Goal: Task Accomplishment & Management: Use online tool/utility

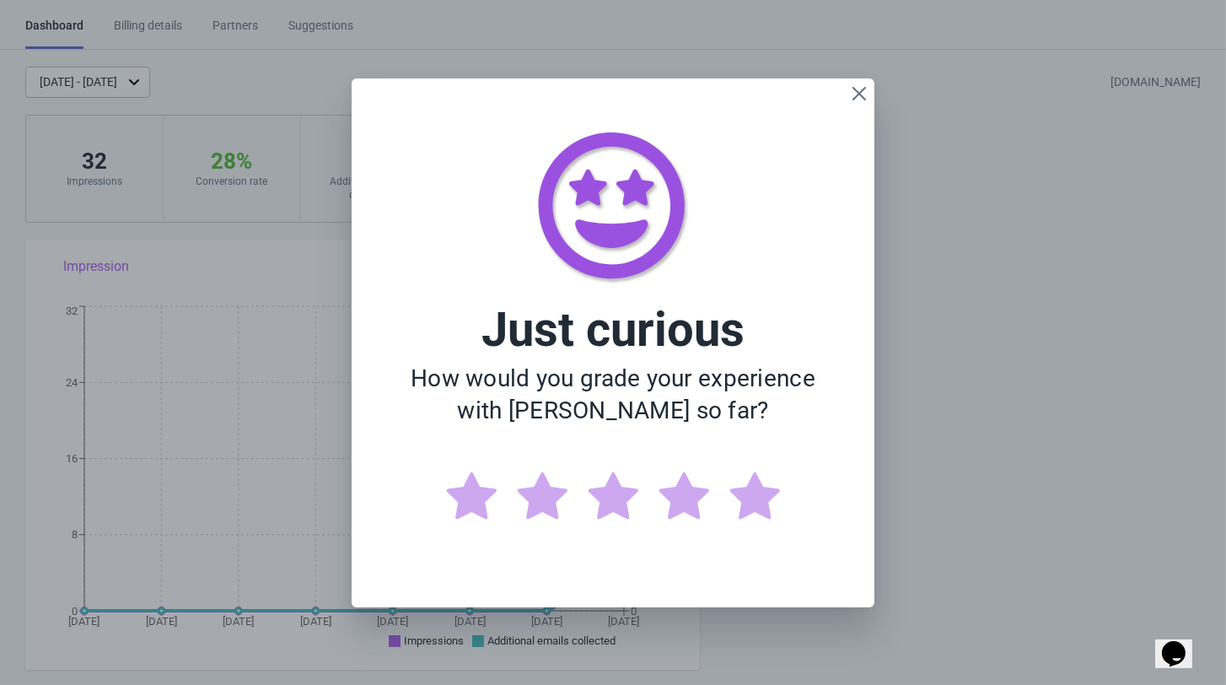
click at [868, 102] on icon "Close" at bounding box center [859, 93] width 17 height 17
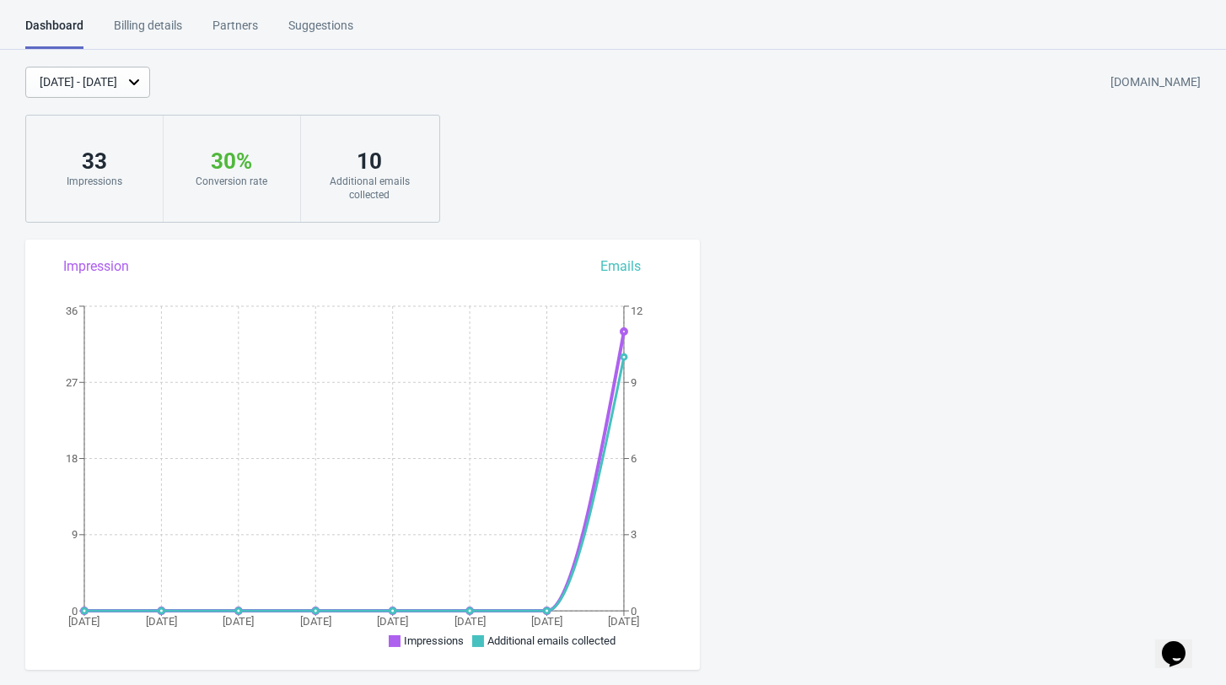
click at [258, 29] on div "Partners" at bounding box center [236, 32] width 46 height 30
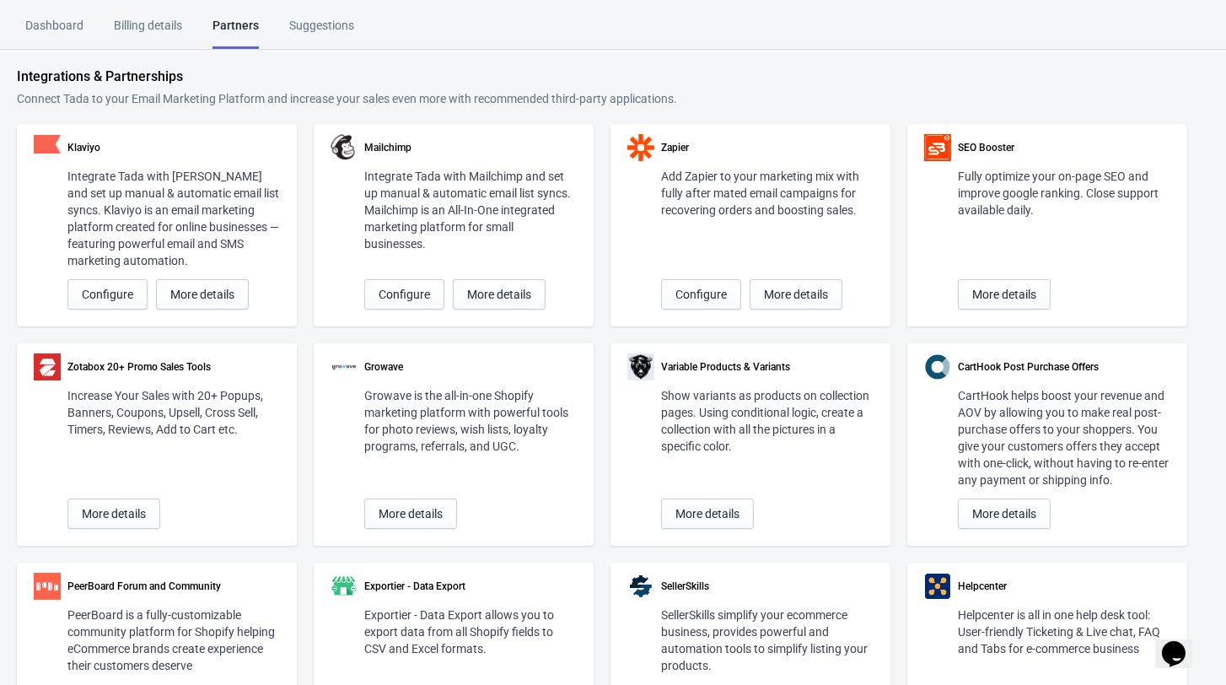
click at [322, 25] on div "Suggestions" at bounding box center [321, 32] width 65 height 30
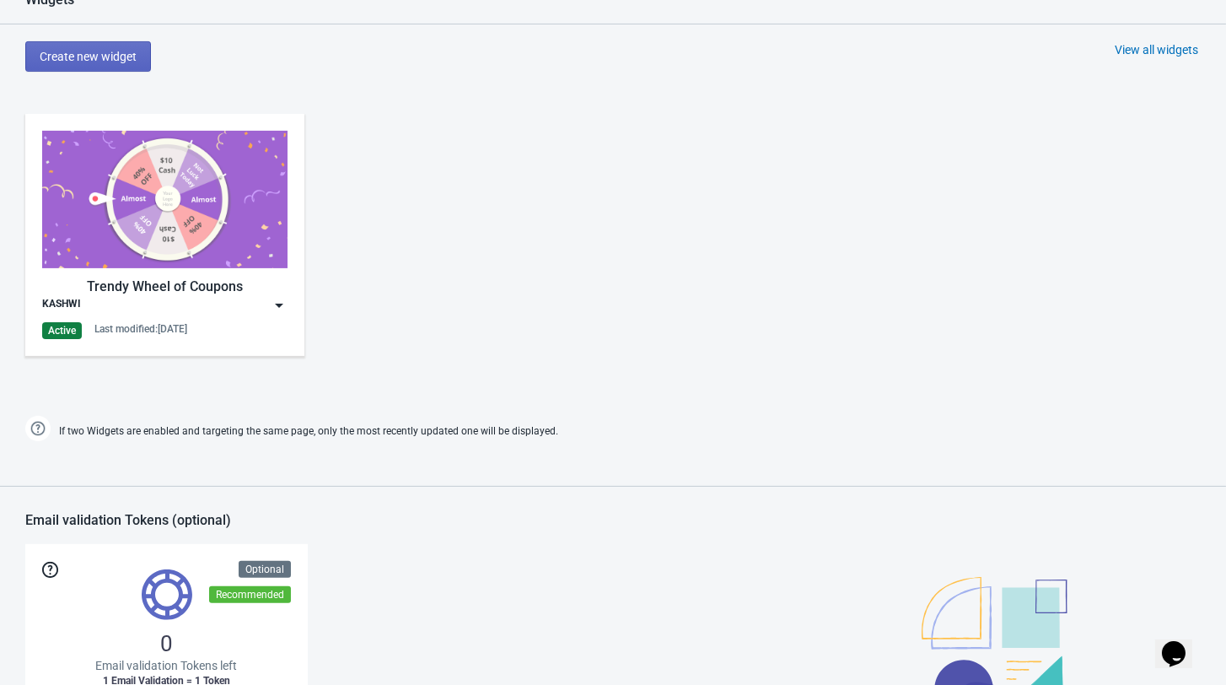
scroll to position [740, 0]
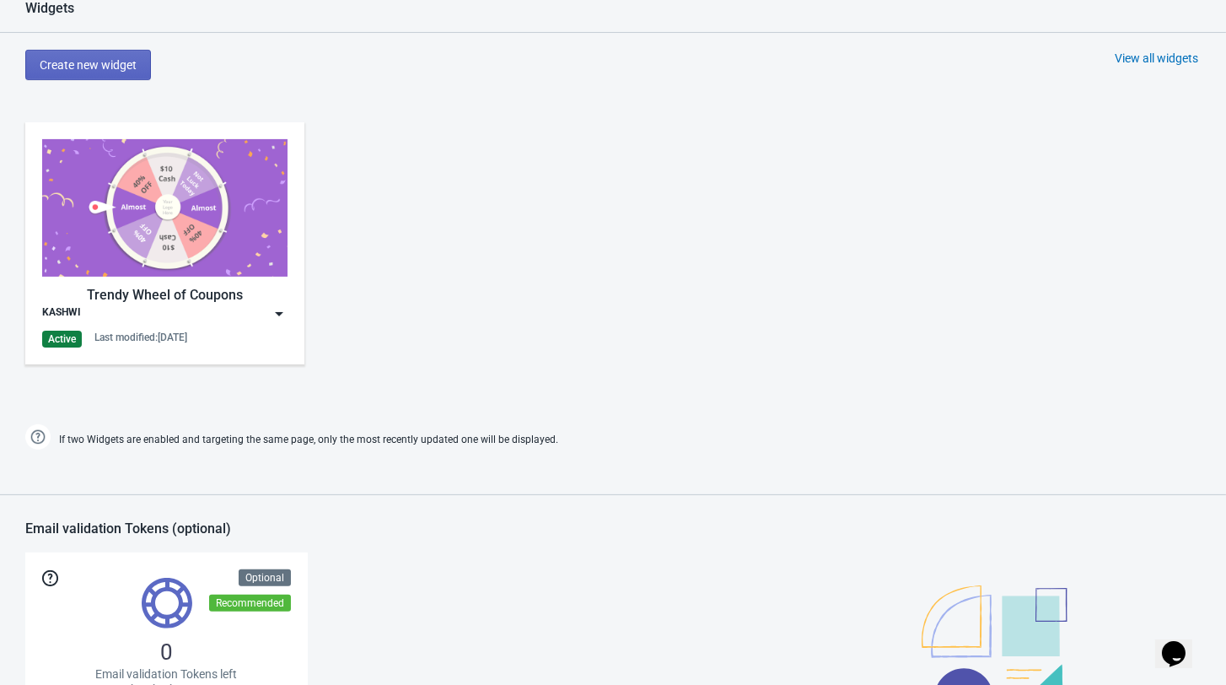
click at [159, 344] on div "Last modified: 10.10.2025" at bounding box center [140, 337] width 93 height 13
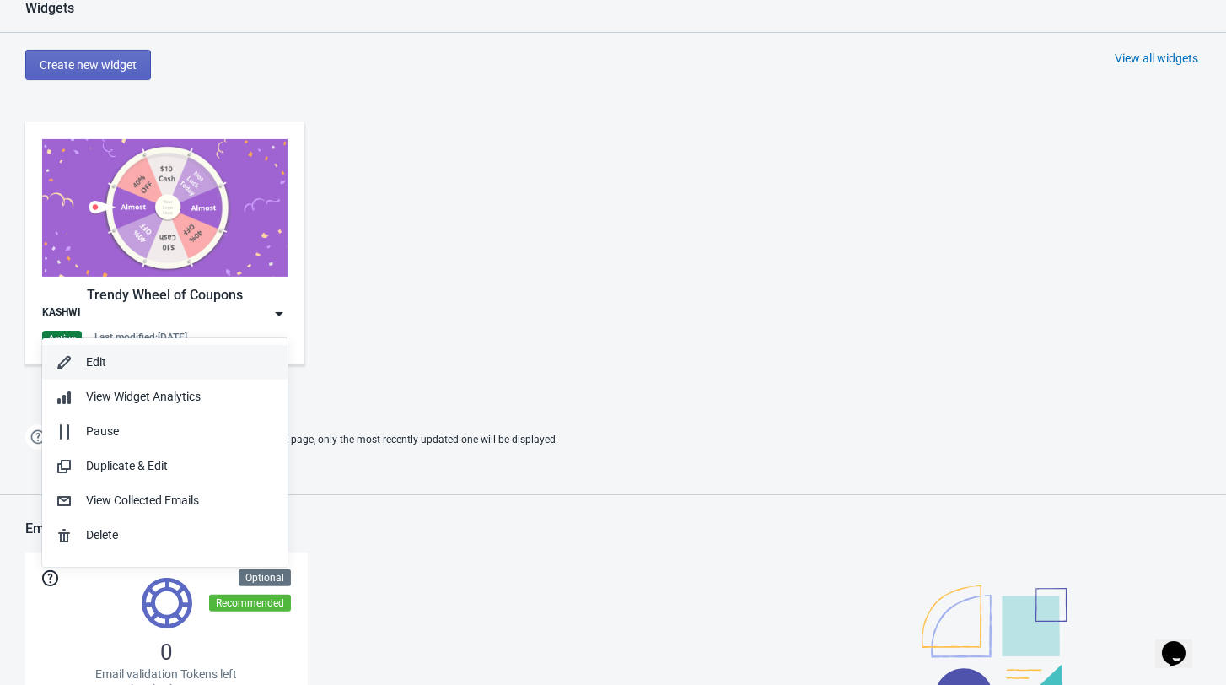
click at [105, 364] on div "Edit" at bounding box center [180, 362] width 188 height 18
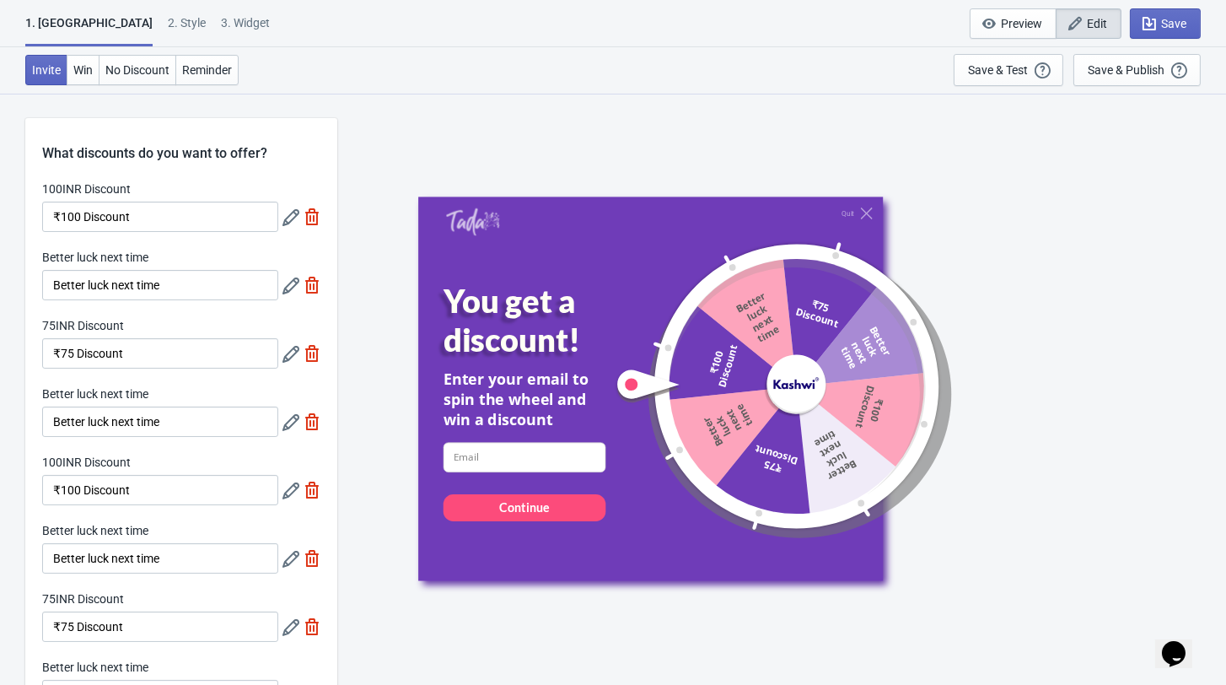
click at [1056, 35] on button "Edit" at bounding box center [1089, 23] width 66 height 30
click at [1071, 23] on icon "button" at bounding box center [1075, 23] width 17 height 17
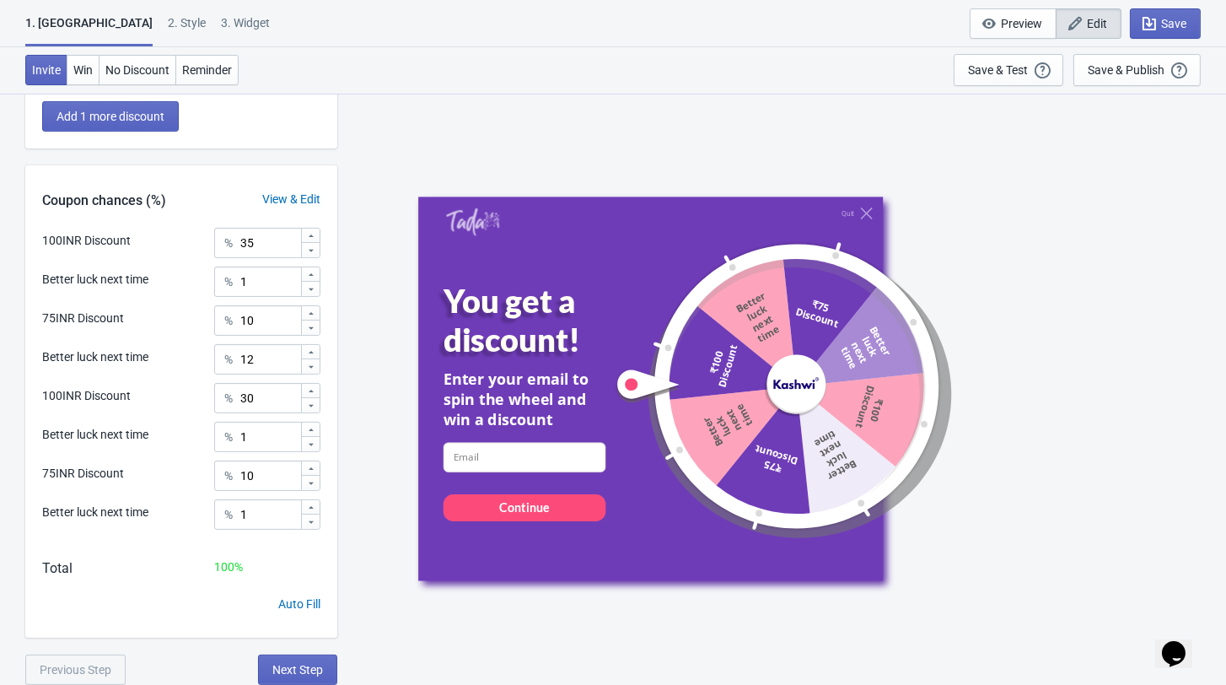
scroll to position [662, 0]
click at [316, 667] on span "Next Step" at bounding box center [297, 669] width 51 height 13
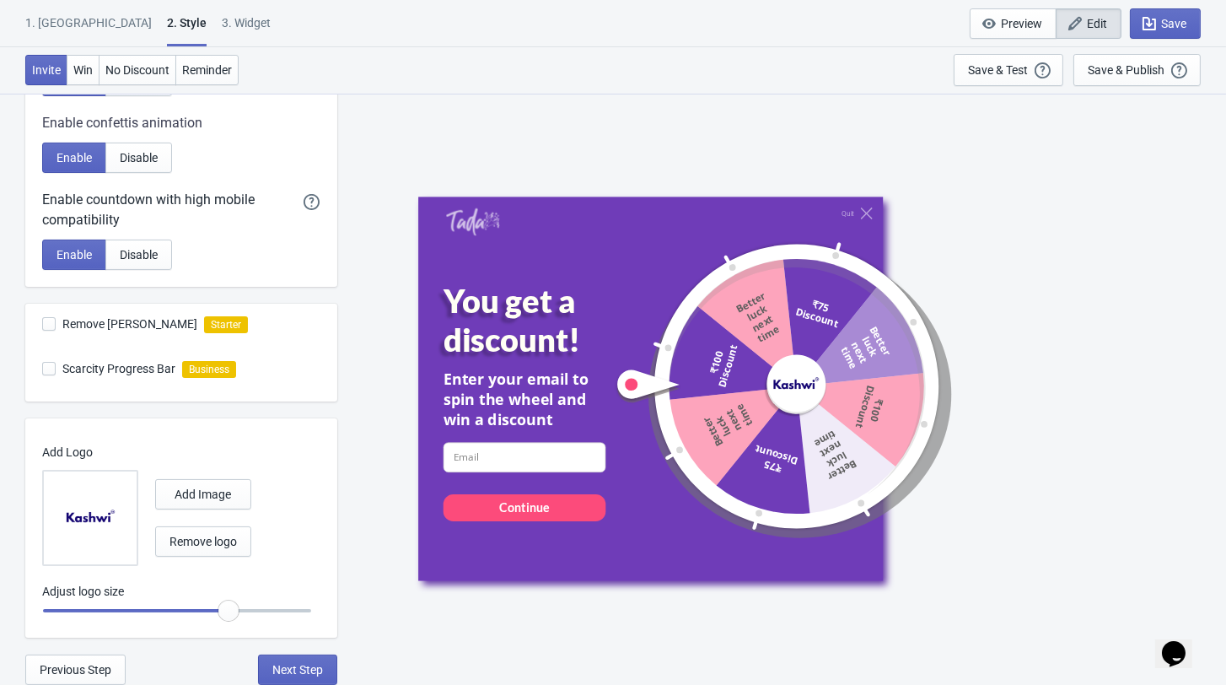
scroll to position [419, 0]
click at [299, 676] on button "Next Step" at bounding box center [297, 670] width 79 height 30
select select "once"
select select "1"
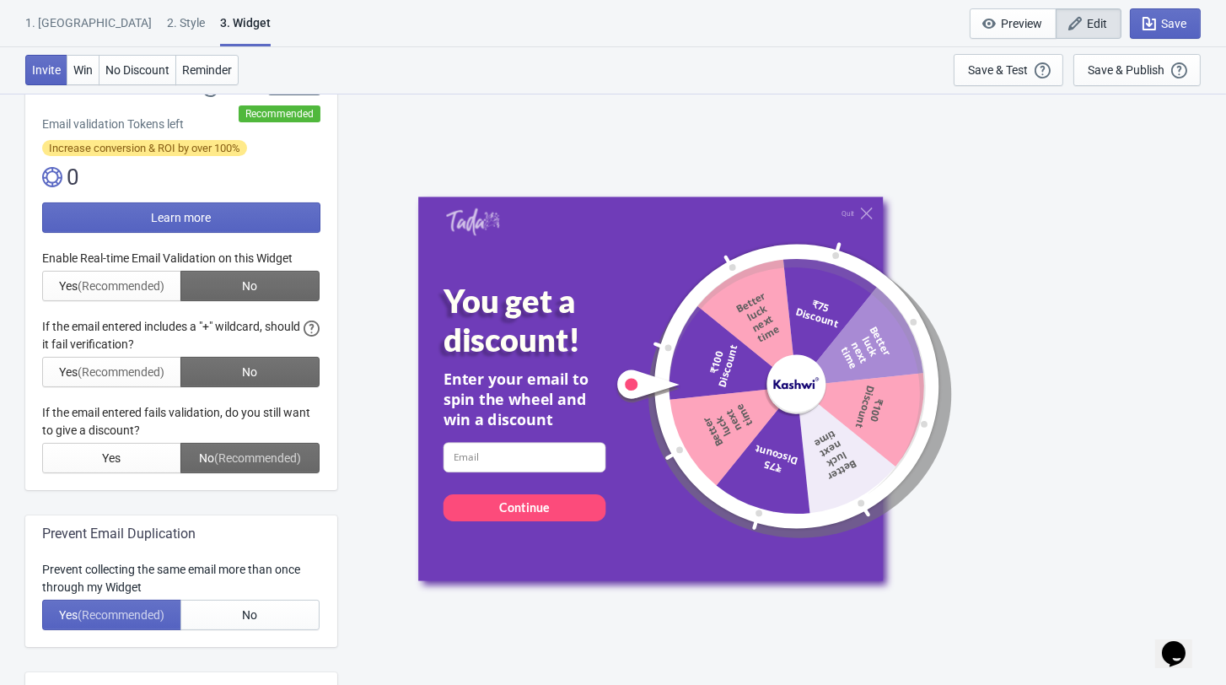
scroll to position [0, 0]
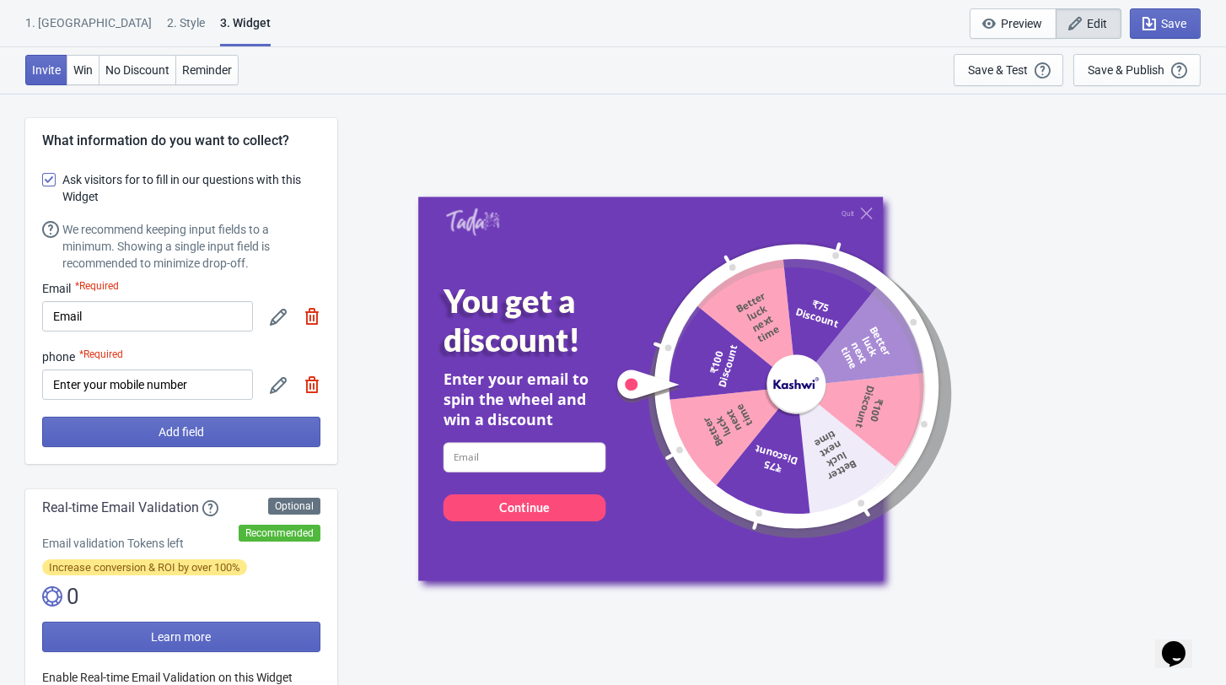
click at [307, 322] on img at bounding box center [312, 316] width 17 height 17
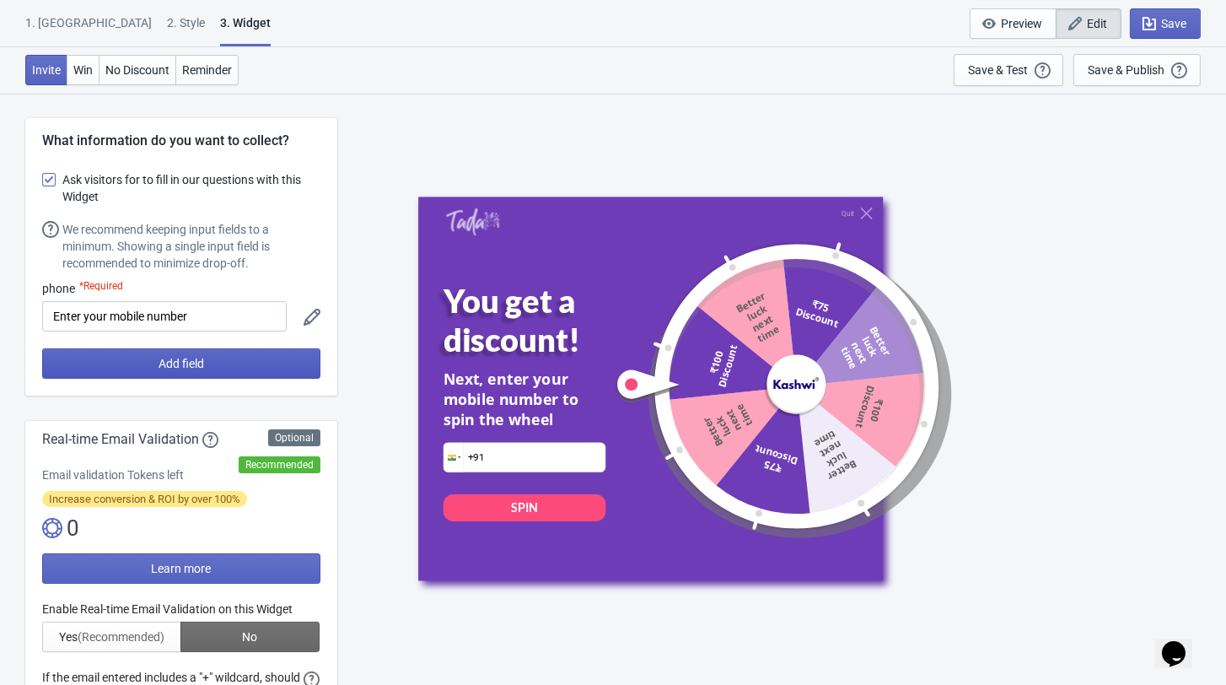
click at [179, 367] on span "Add field" at bounding box center [182, 363] width 46 height 13
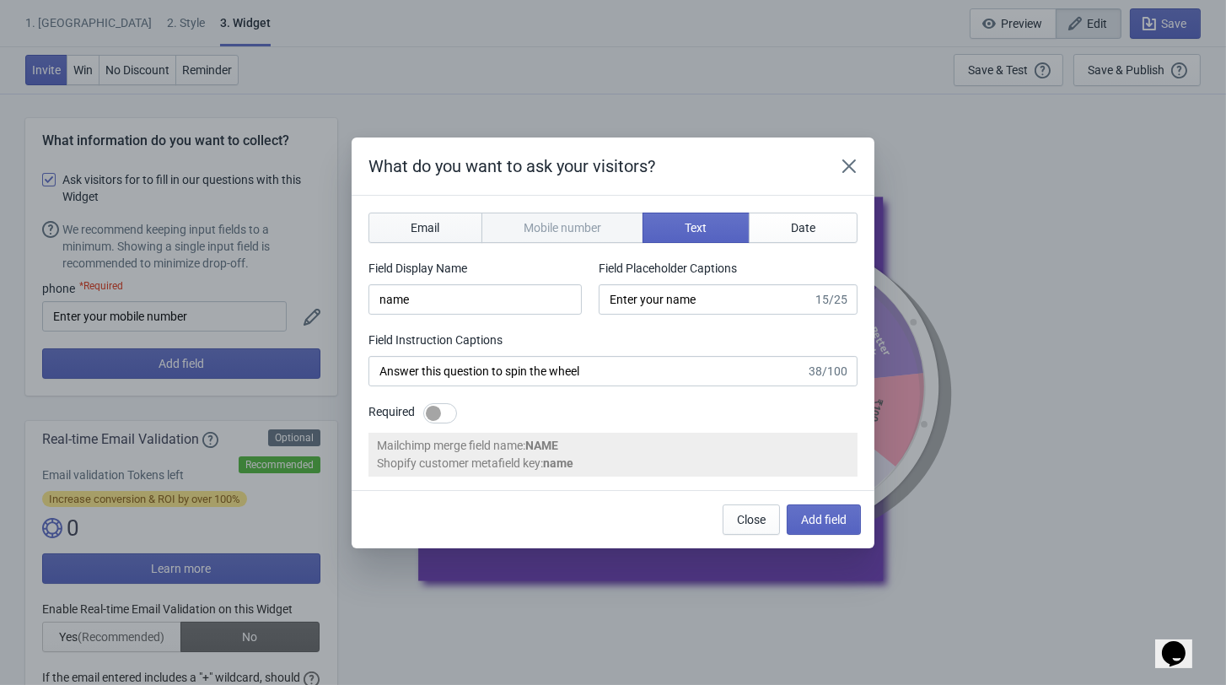
click at [429, 227] on button "Email" at bounding box center [426, 228] width 114 height 30
type input "email"
type input "Enter your email"
type input "Enter your email to spin the wheel and win a discount"
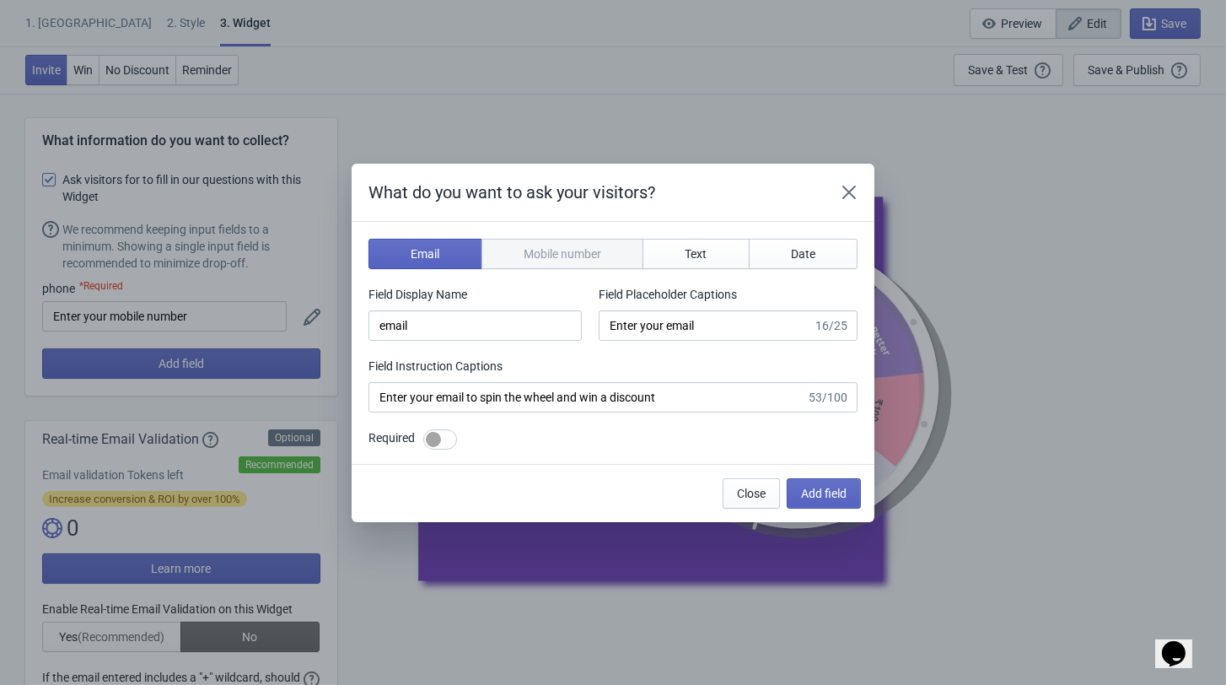
click at [434, 438] on div at bounding box center [440, 439] width 34 height 20
checkbox input "true"
click at [844, 500] on span "Add field" at bounding box center [824, 493] width 46 height 13
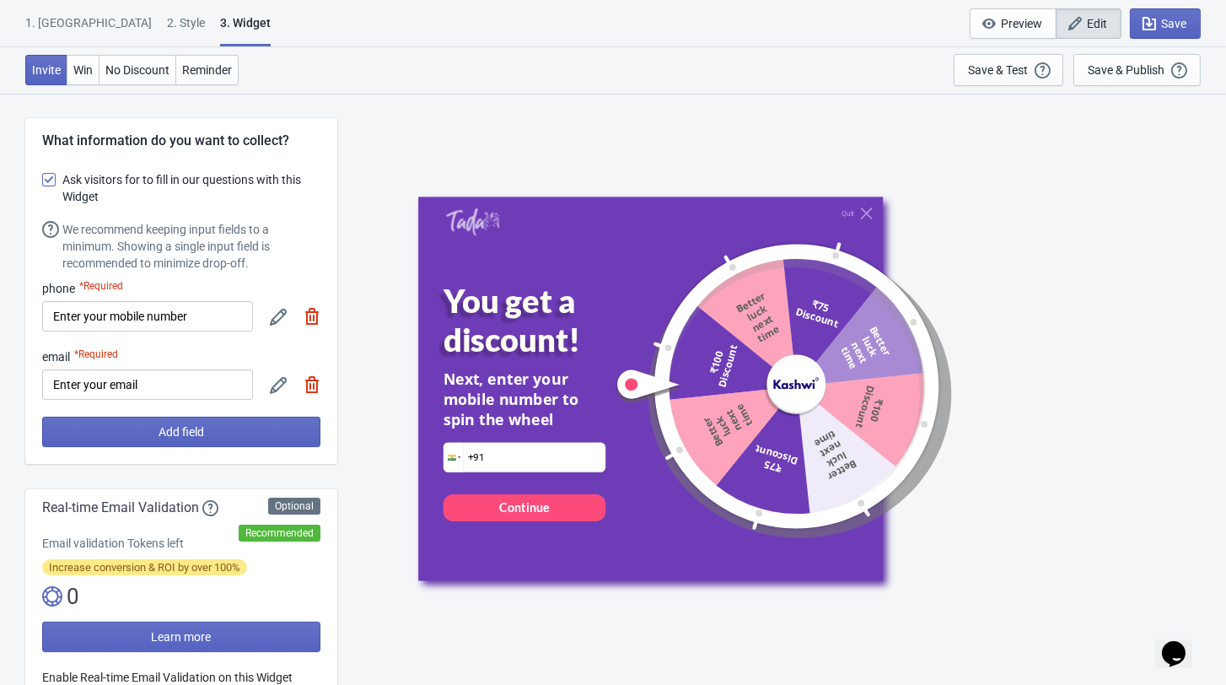
click at [299, 386] on div at bounding box center [295, 384] width 51 height 30
click at [310, 387] on img at bounding box center [312, 384] width 17 height 17
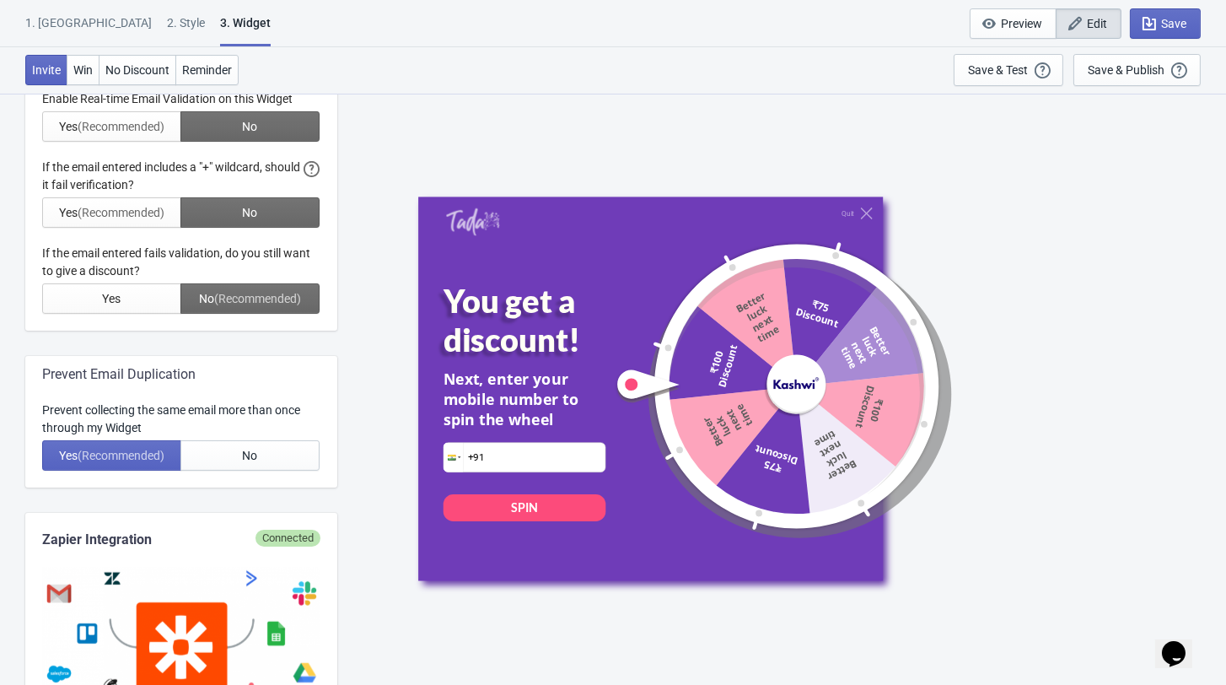
scroll to position [466, 0]
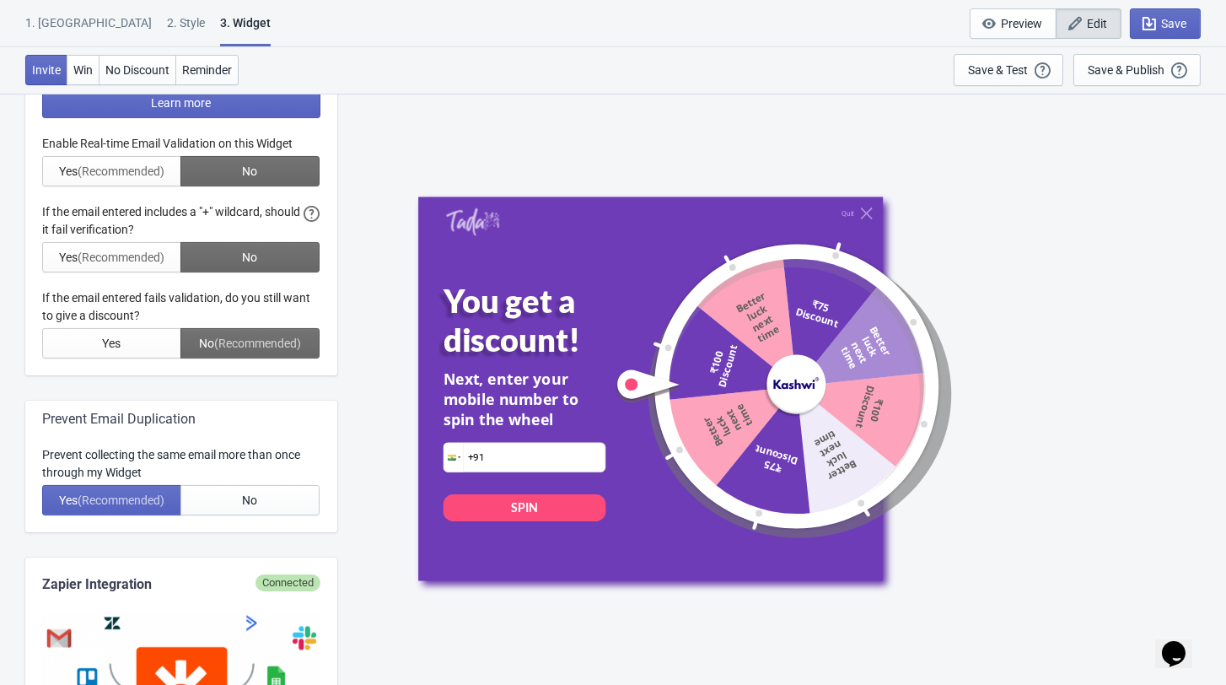
click at [234, 184] on div at bounding box center [181, 247] width 278 height 224
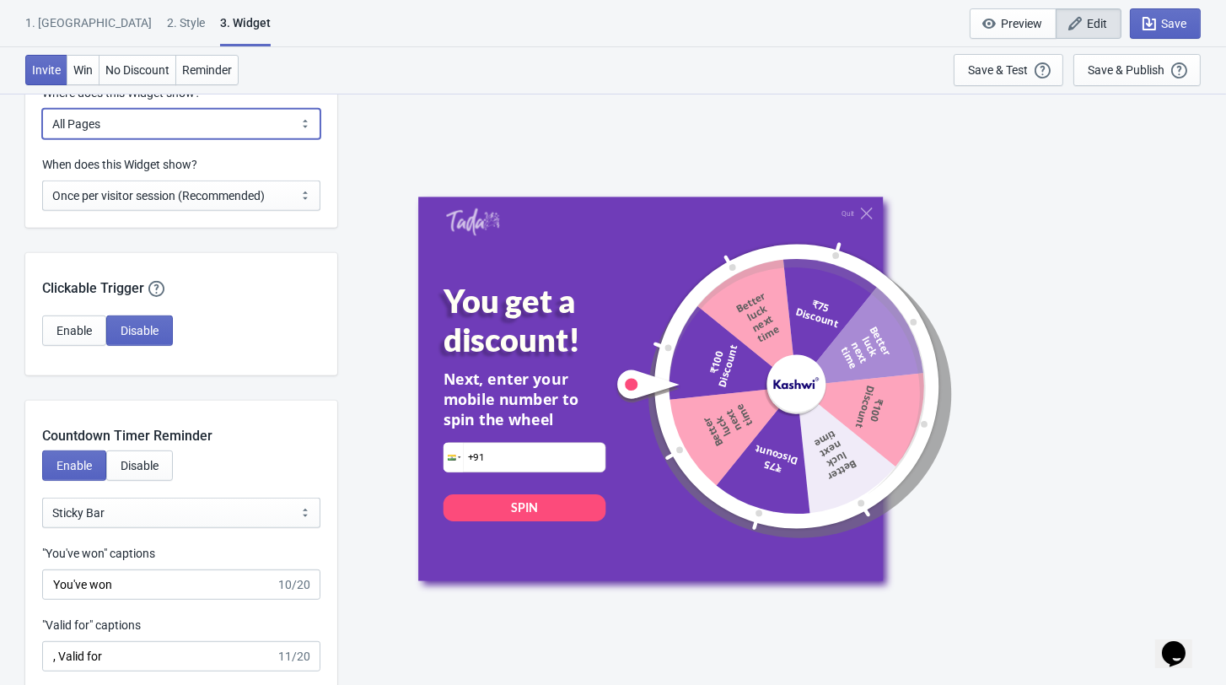
scroll to position [1395, 0]
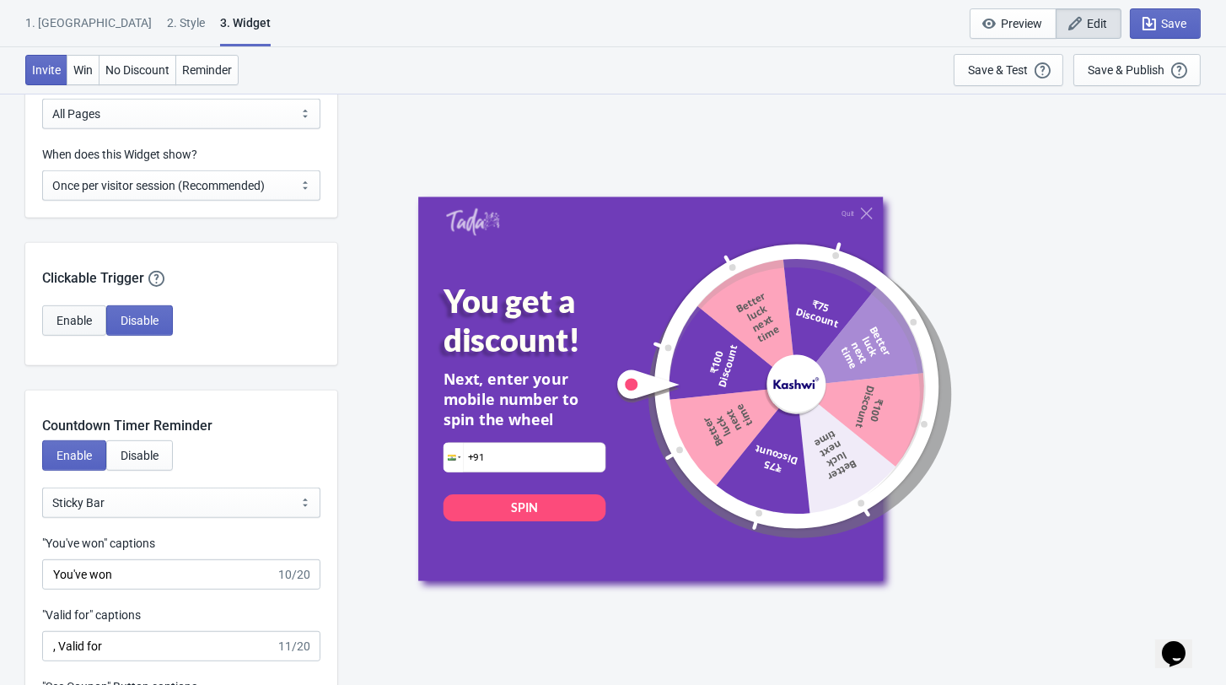
click at [83, 327] on span "Enable" at bounding box center [74, 320] width 35 height 13
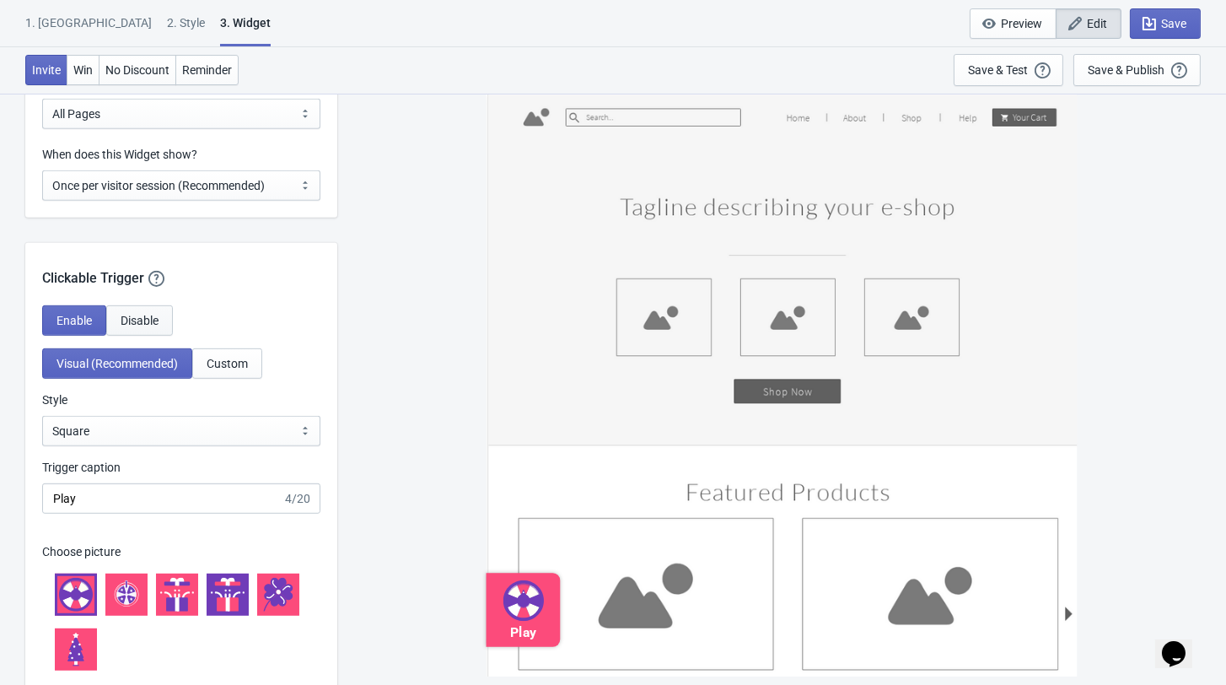
click at [142, 325] on span "Disable" at bounding box center [140, 320] width 38 height 13
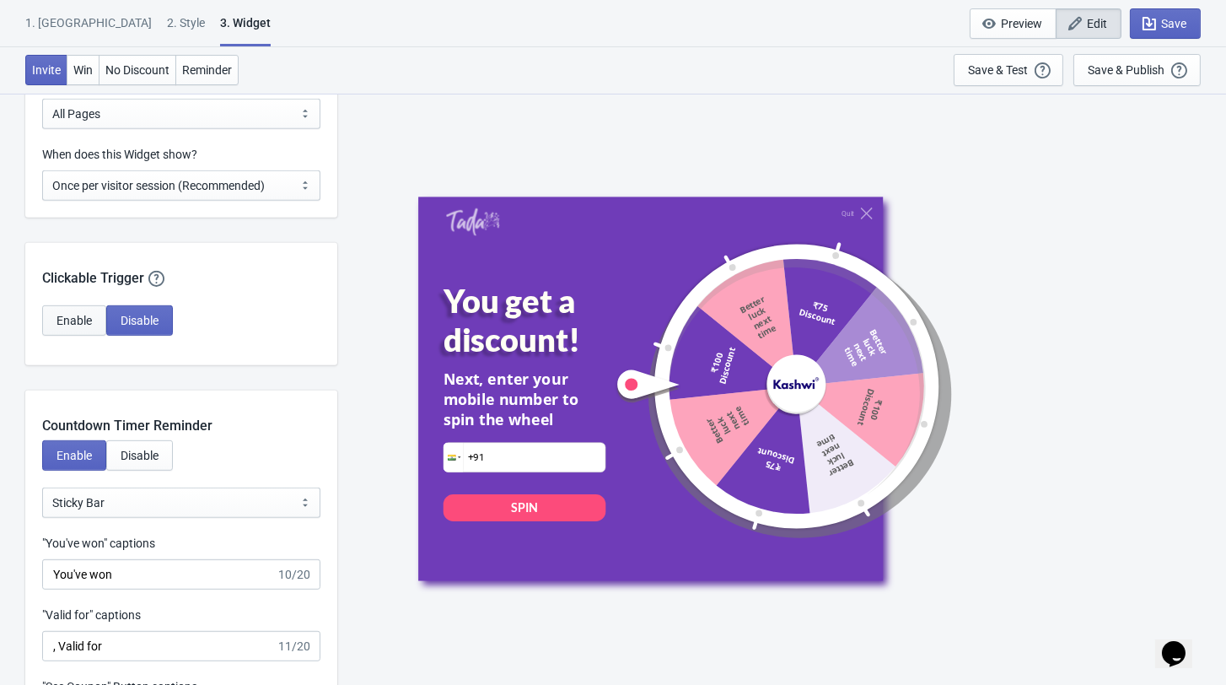
click at [78, 327] on span "Enable" at bounding box center [74, 320] width 35 height 13
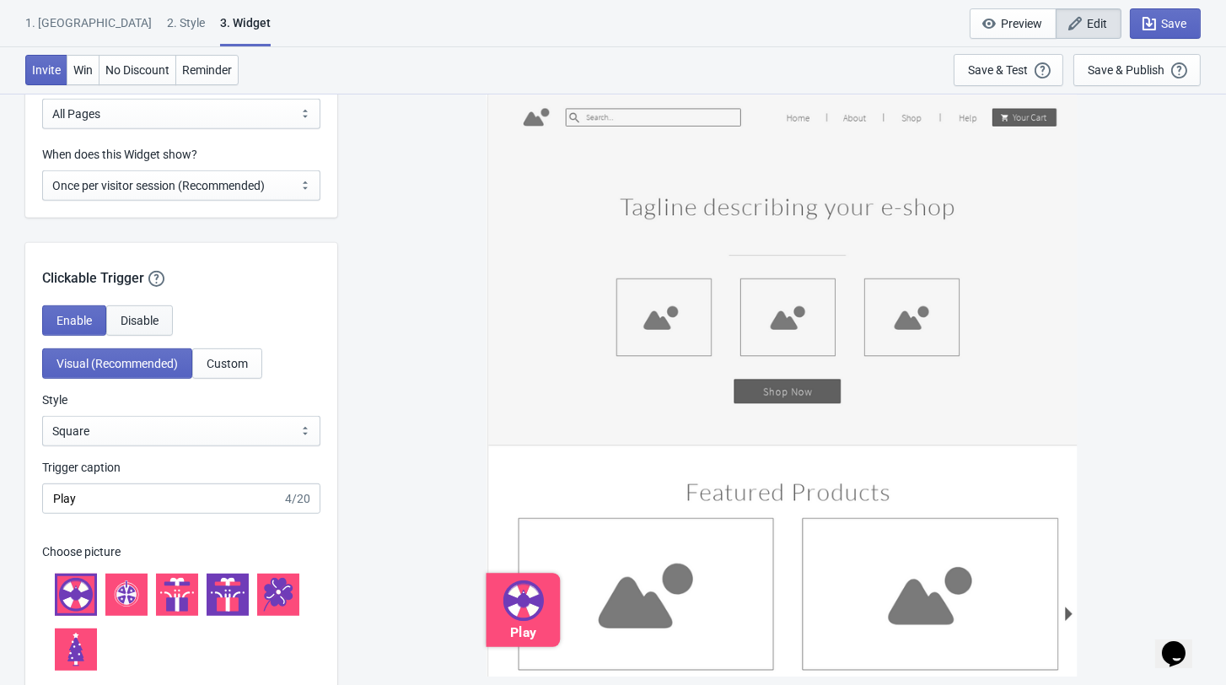
click at [159, 327] on span "Disable" at bounding box center [140, 320] width 38 height 13
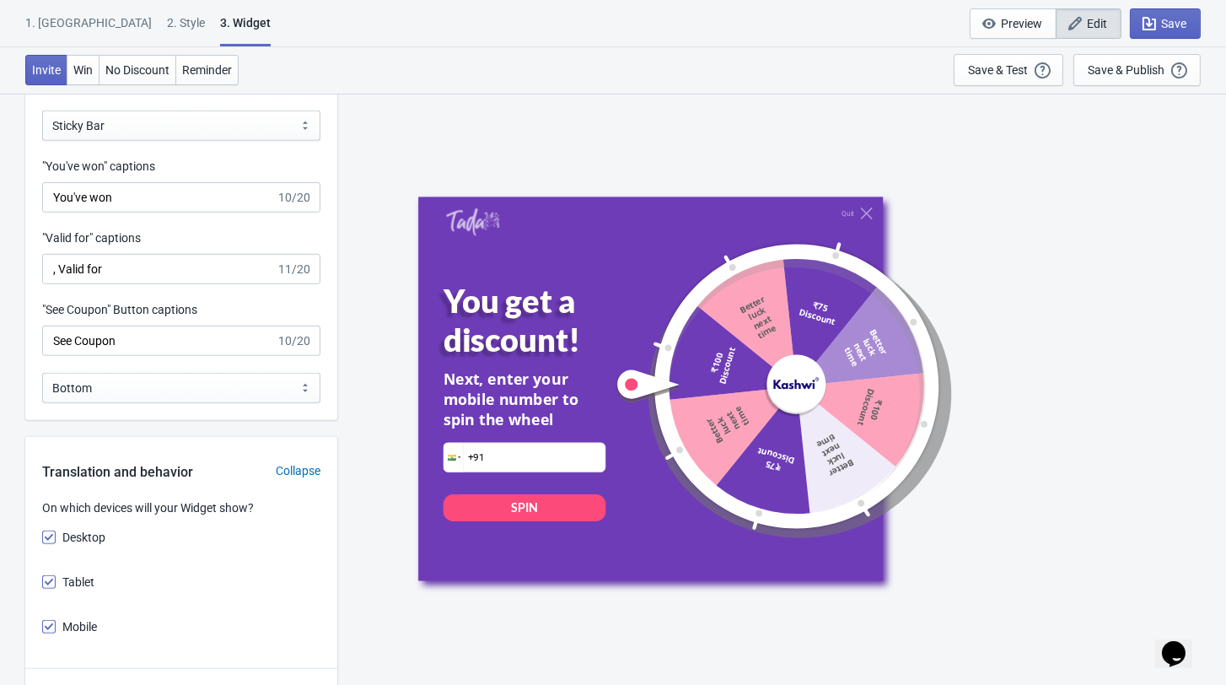
scroll to position [1774, 0]
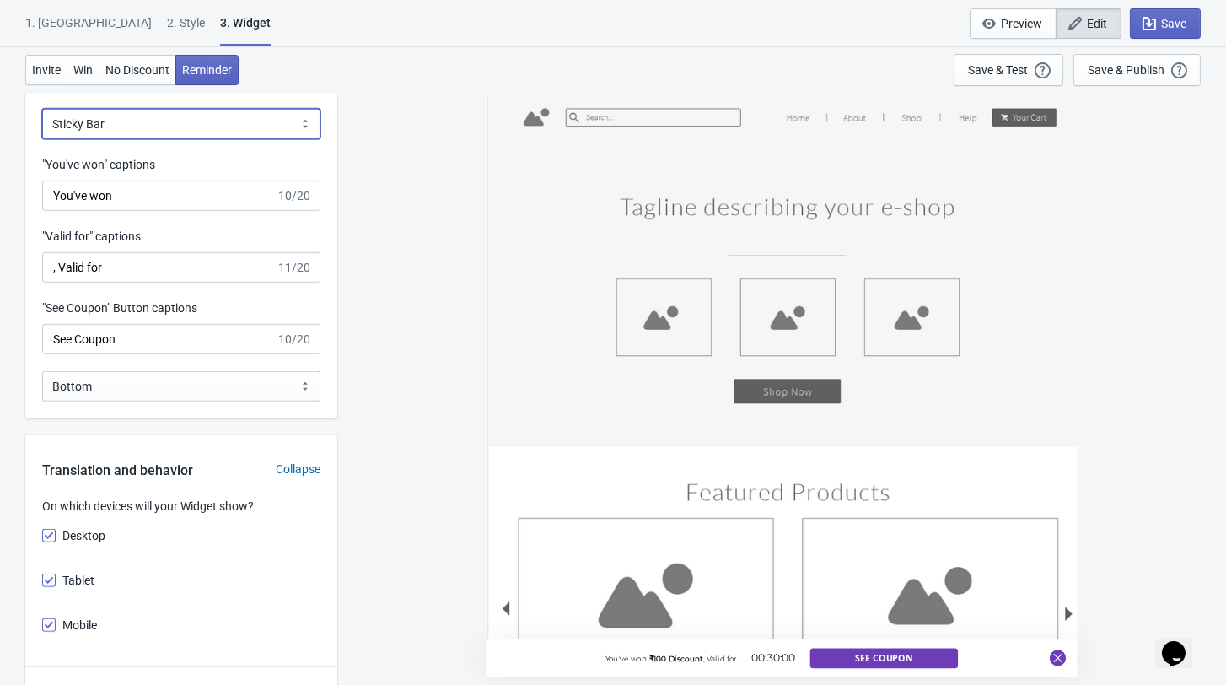
select select "0"
type input "left"
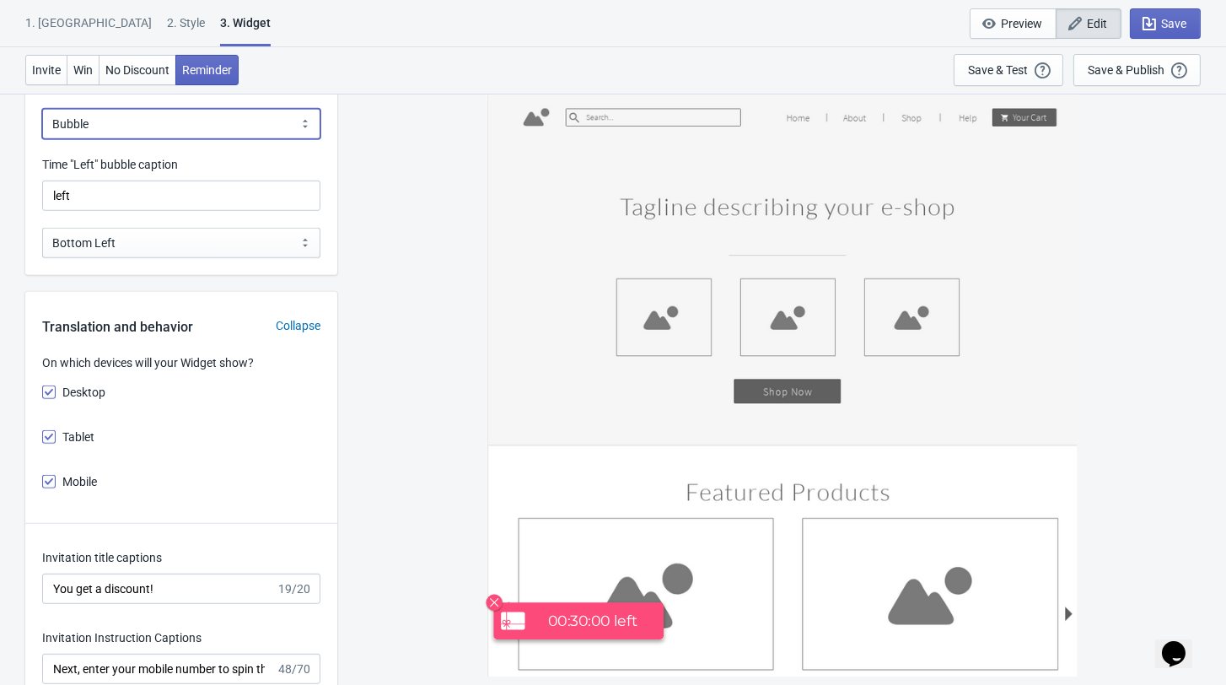
select select "1"
type input ", Valid for"
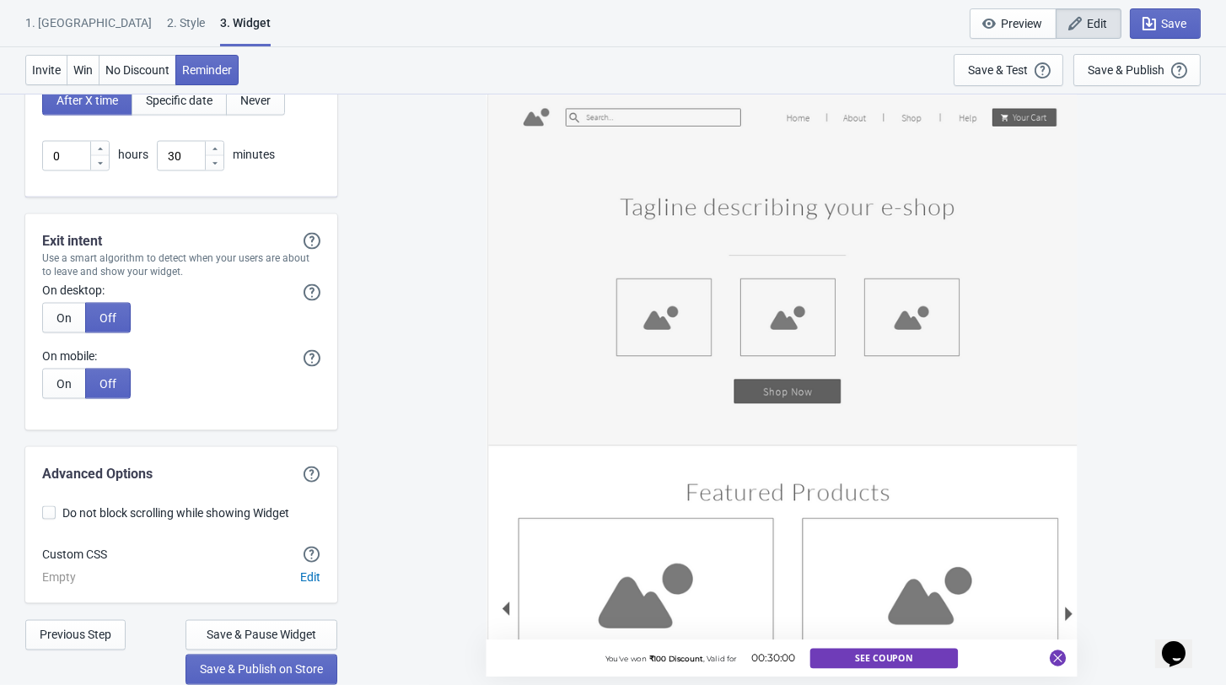
scroll to position [4637, 0]
click at [77, 333] on button "On" at bounding box center [64, 318] width 44 height 30
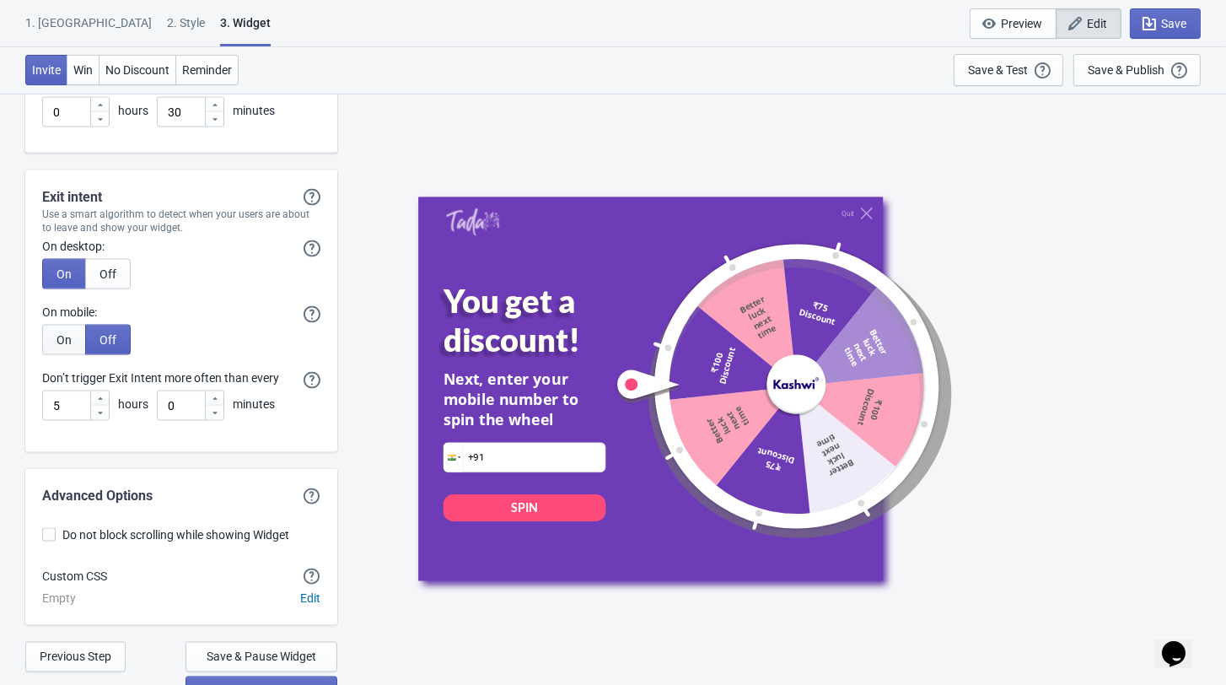
click at [66, 355] on button "On" at bounding box center [64, 340] width 44 height 30
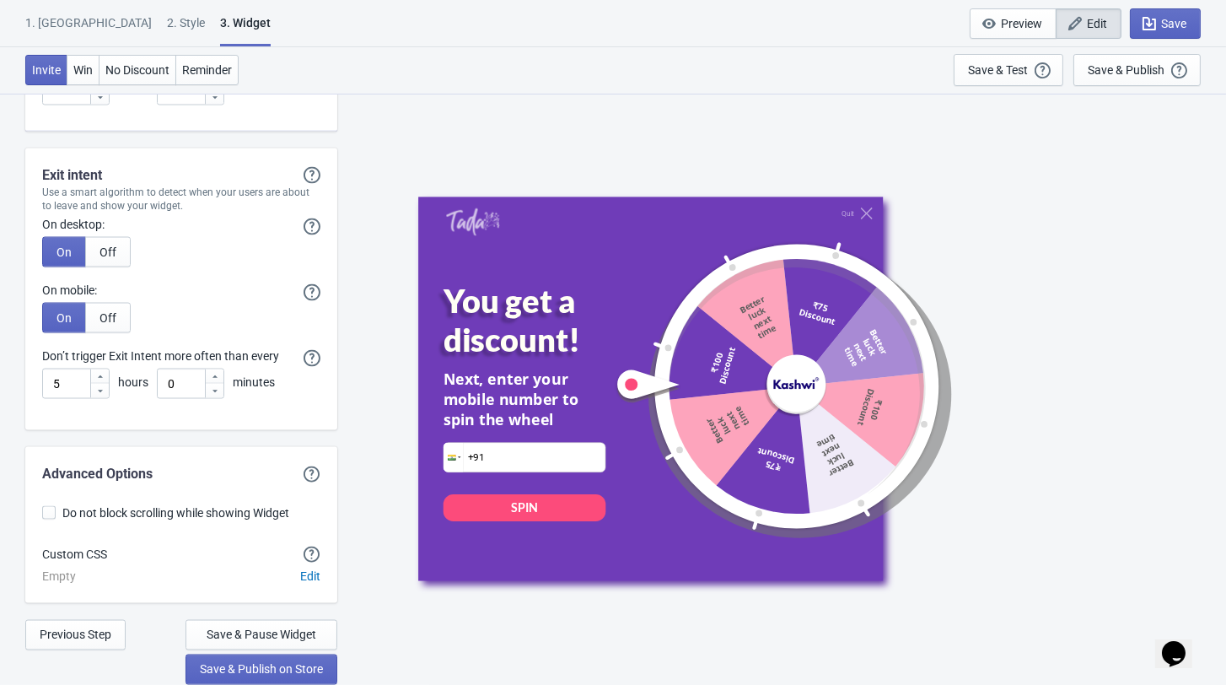
scroll to position [4799, 0]
click at [55, 506] on span at bounding box center [48, 512] width 13 height 13
click at [43, 506] on input "Do not block scrolling while showing Widget" at bounding box center [42, 521] width 1 height 30
click at [301, 572] on span "Edit" at bounding box center [310, 576] width 20 height 13
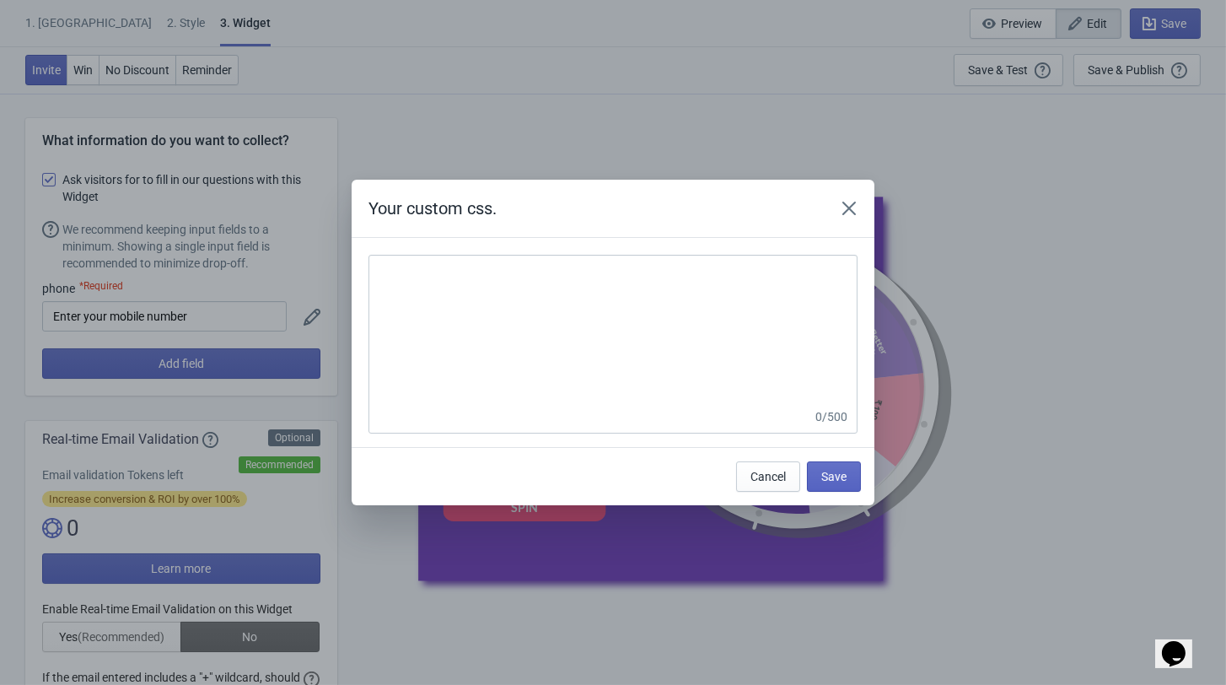
scroll to position [4798, 0]
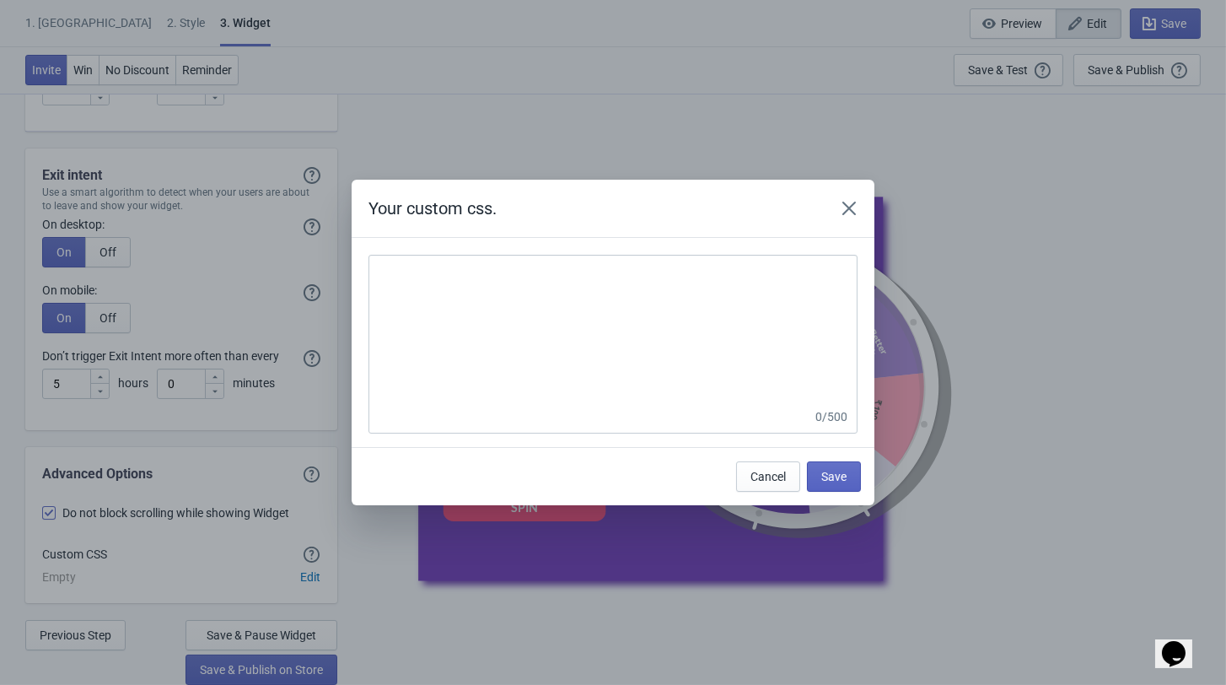
click at [858, 200] on icon "Close" at bounding box center [849, 208] width 17 height 17
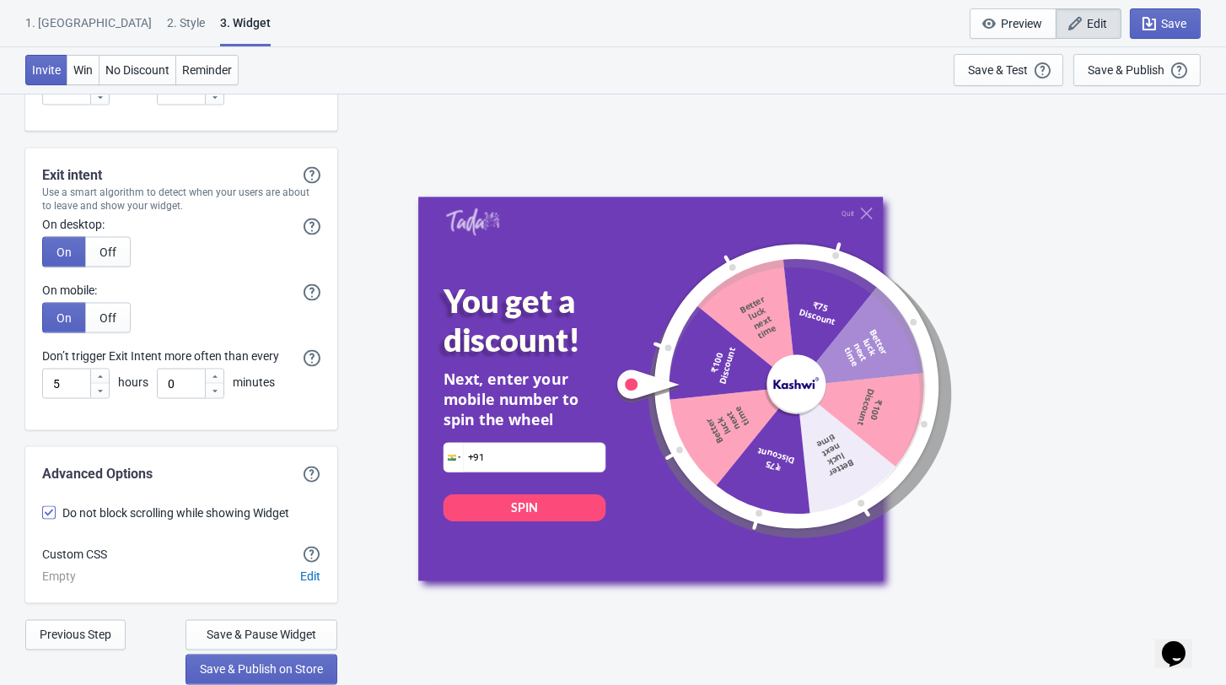
click at [46, 506] on span at bounding box center [48, 512] width 13 height 13
click at [43, 506] on input "Do not block scrolling while showing Widget" at bounding box center [42, 521] width 1 height 30
click at [49, 510] on span at bounding box center [48, 512] width 13 height 13
click at [43, 510] on input "Do not block scrolling while showing Widget" at bounding box center [42, 521] width 1 height 30
checkbox input "true"
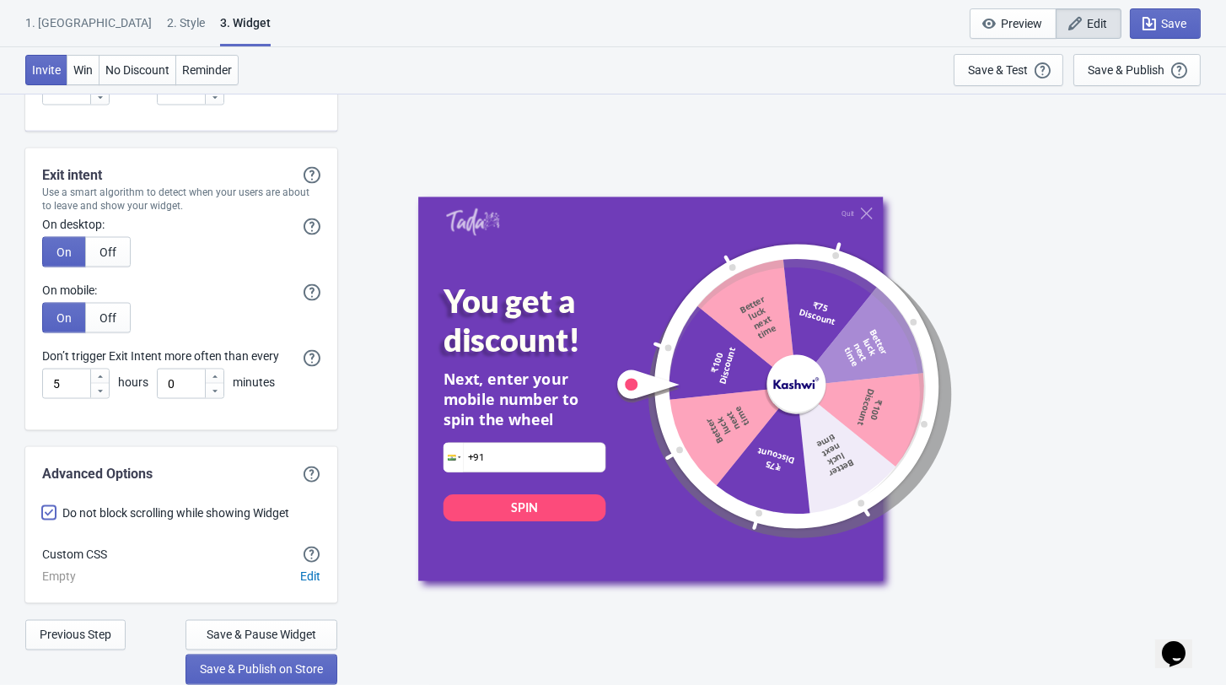
scroll to position [4799, 0]
click at [274, 666] on span "Save & Publish on Store" at bounding box center [261, 669] width 123 height 13
